Goal: Task Accomplishment & Management: Manage account settings

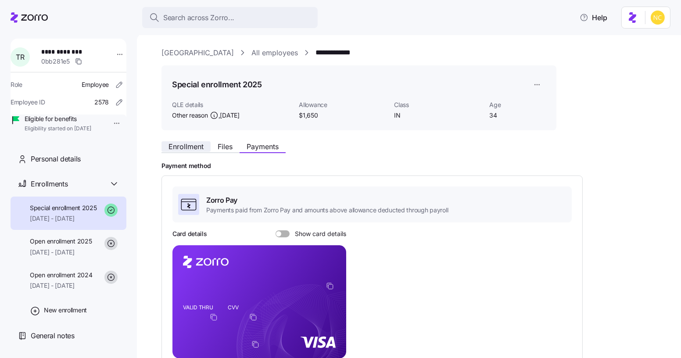
click at [200, 143] on span "Enrollment" at bounding box center [185, 146] width 35 height 7
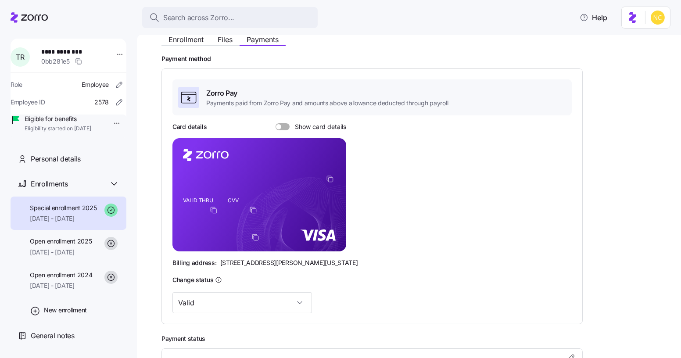
scroll to position [105, 0]
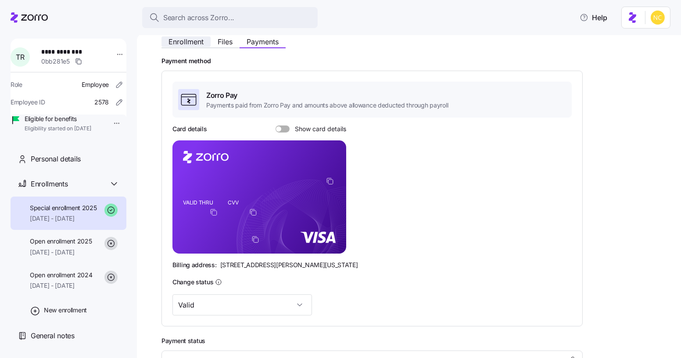
click at [195, 42] on span "Enrollment" at bounding box center [185, 41] width 35 height 7
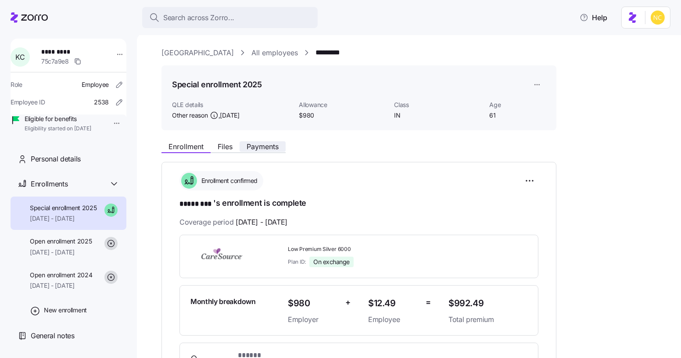
click at [260, 150] on button "Payments" at bounding box center [263, 146] width 46 height 11
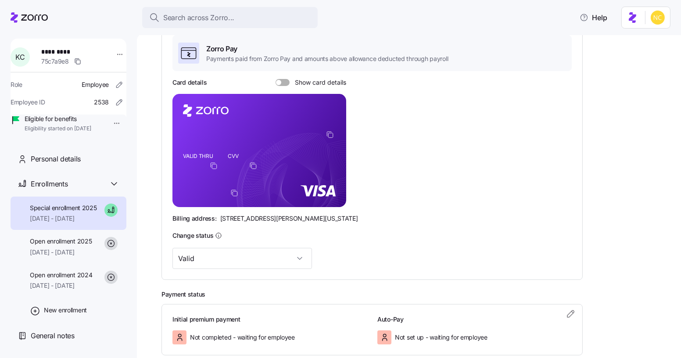
scroll to position [200, 0]
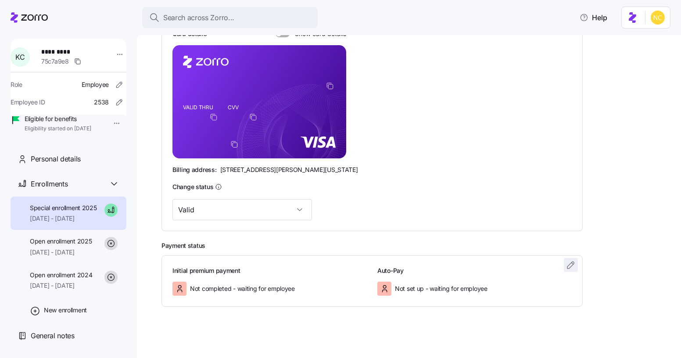
click at [567, 269] on span "button" at bounding box center [570, 264] width 13 height 13
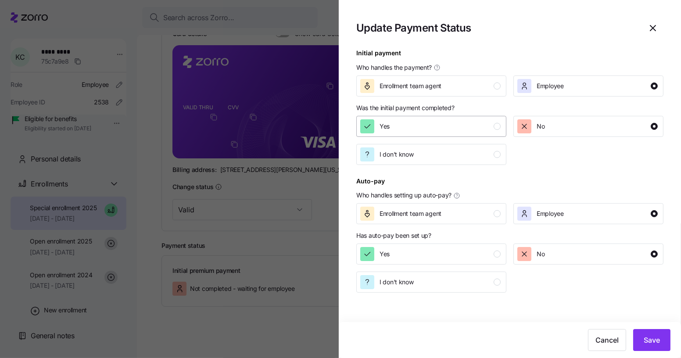
click at [442, 128] on div "Yes" at bounding box center [430, 126] width 140 height 14
click at [659, 342] on span "Save" at bounding box center [652, 340] width 16 height 11
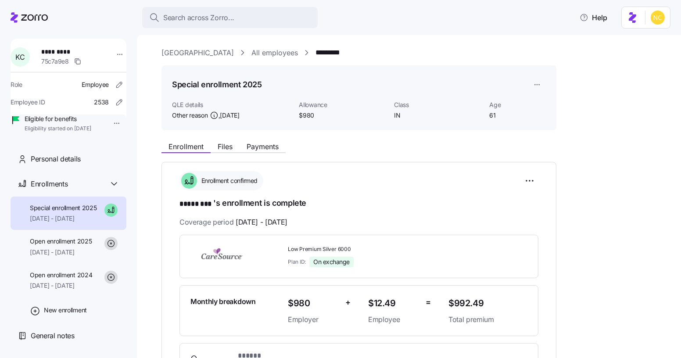
click at [258, 140] on div "Enrollment Files Payments" at bounding box center [358, 145] width 395 height 16
click at [259, 143] on span "Payments" at bounding box center [263, 146] width 32 height 7
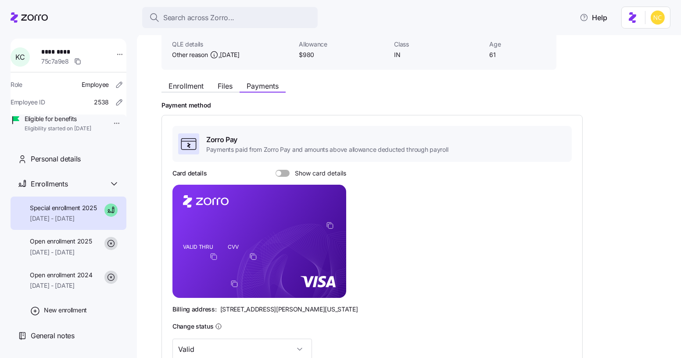
scroll to position [67, 0]
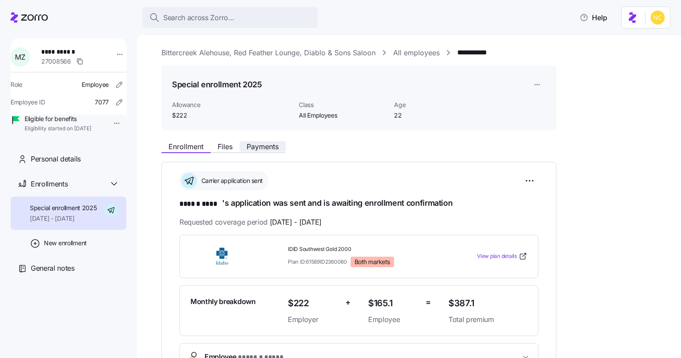
click at [259, 150] on span "Payments" at bounding box center [263, 146] width 32 height 7
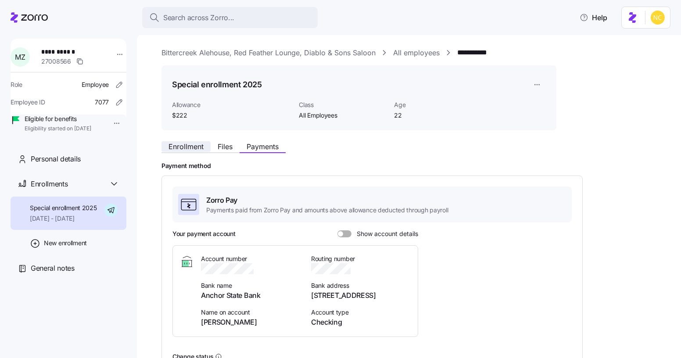
click at [196, 143] on span "Enrollment" at bounding box center [185, 146] width 35 height 7
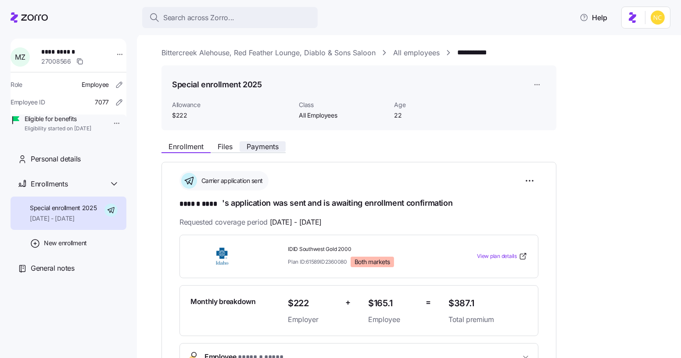
click at [251, 143] on span "Payments" at bounding box center [263, 146] width 32 height 7
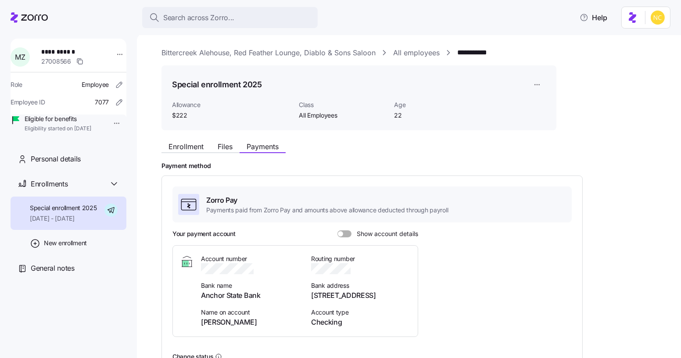
scroll to position [169, 0]
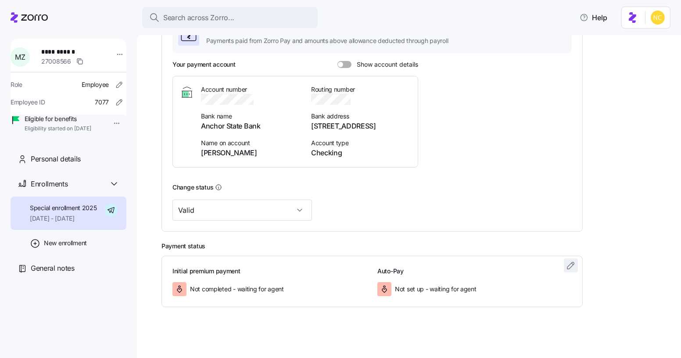
click at [569, 260] on icon "button" at bounding box center [571, 265] width 11 height 11
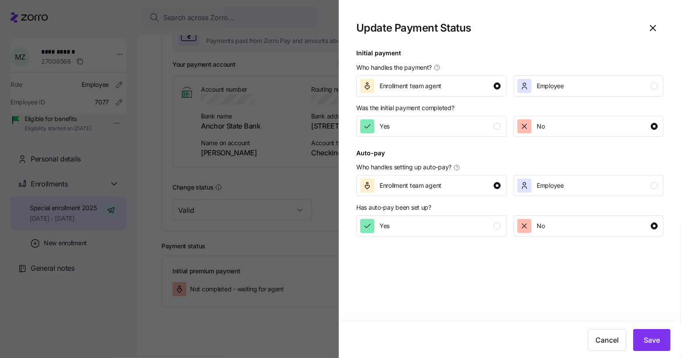
click at [429, 137] on div at bounding box center [509, 142] width 307 height 11
click at [429, 133] on div "Yes" at bounding box center [430, 126] width 140 height 14
click at [655, 336] on span "Save" at bounding box center [652, 340] width 16 height 11
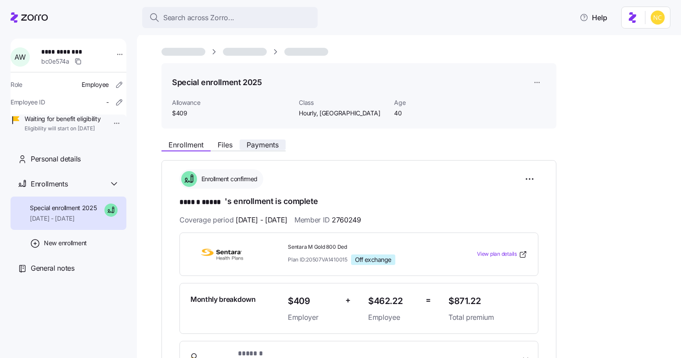
click at [262, 141] on span "Payments" at bounding box center [263, 144] width 32 height 7
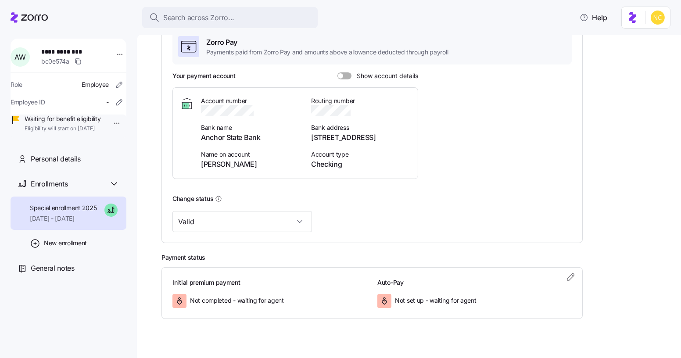
scroll to position [165, 0]
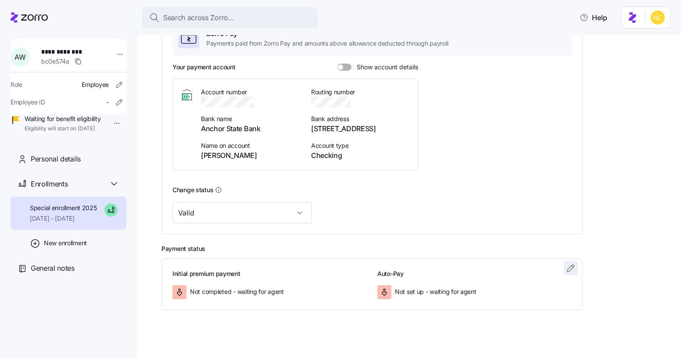
click at [569, 268] on icon "button" at bounding box center [571, 268] width 11 height 11
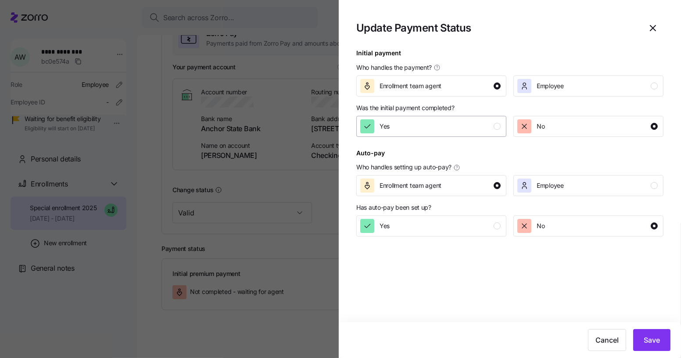
click at [474, 134] on button "Yes" at bounding box center [431, 126] width 150 height 21
click at [661, 350] on button "Save" at bounding box center [651, 340] width 37 height 22
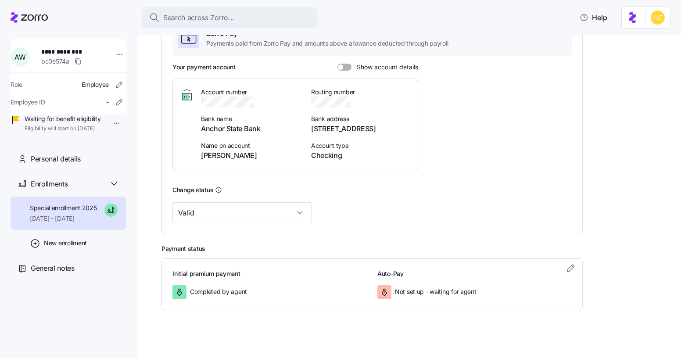
scroll to position [166, 0]
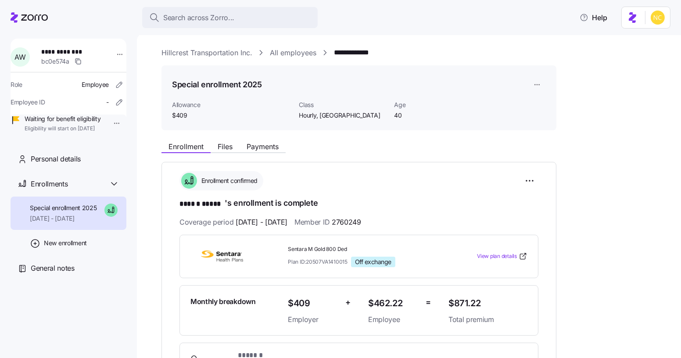
click at [267, 140] on div "Enrollment Files Payments" at bounding box center [358, 145] width 395 height 16
click at [267, 147] on span "Payments" at bounding box center [263, 146] width 32 height 7
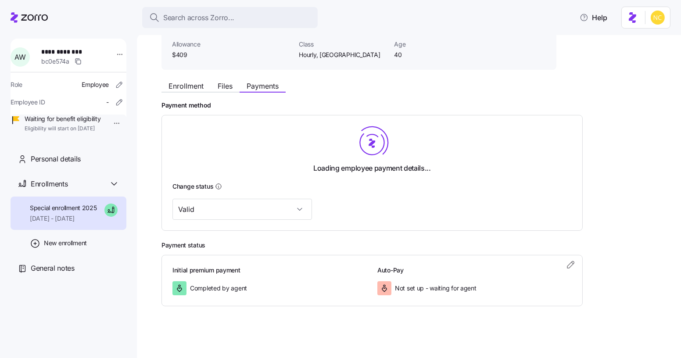
scroll to position [62, 0]
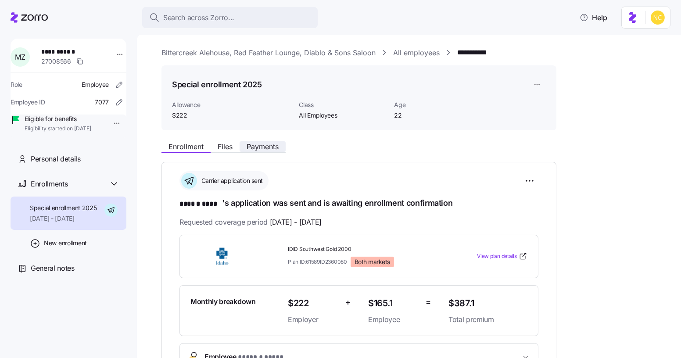
click at [271, 145] on span "Payments" at bounding box center [263, 146] width 32 height 7
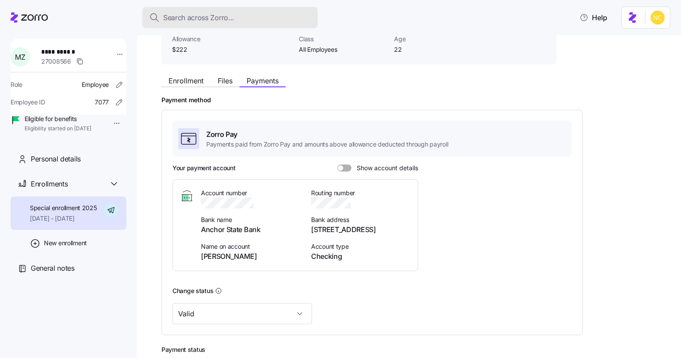
scroll to position [67, 0]
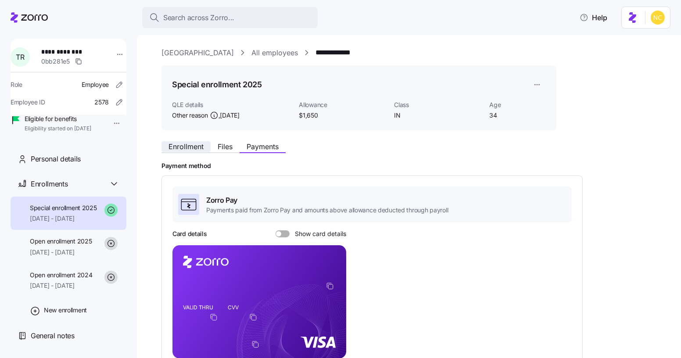
click at [189, 150] on span "Enrollment" at bounding box center [185, 146] width 35 height 7
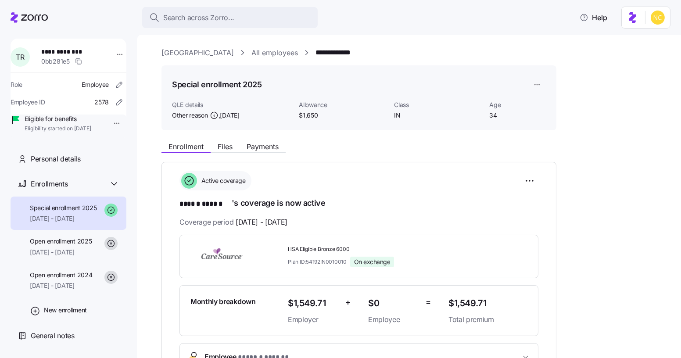
click at [228, 140] on div "Enrollment Files Payments" at bounding box center [358, 145] width 395 height 16
click at [226, 143] on span "Files" at bounding box center [225, 146] width 15 height 7
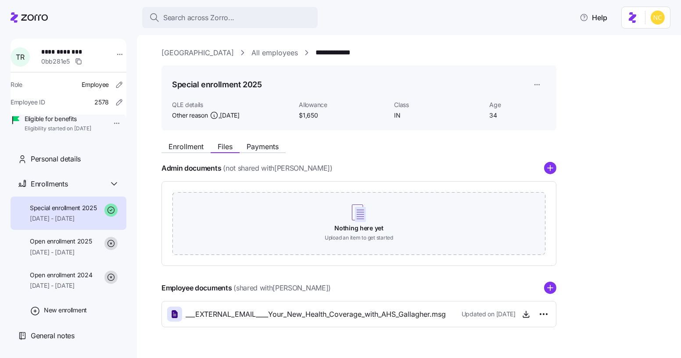
scroll to position [21, 0]
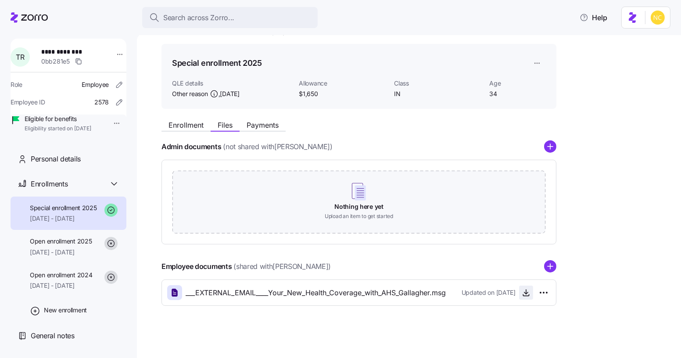
click at [527, 293] on icon "button" at bounding box center [526, 294] width 4 height 2
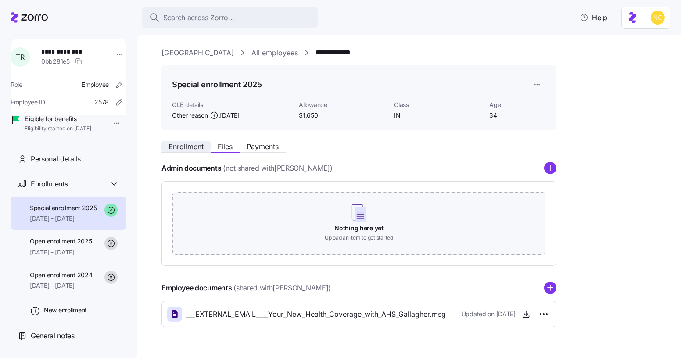
click at [200, 141] on button "Enrollment" at bounding box center [185, 146] width 49 height 11
